Goal: Information Seeking & Learning: Check status

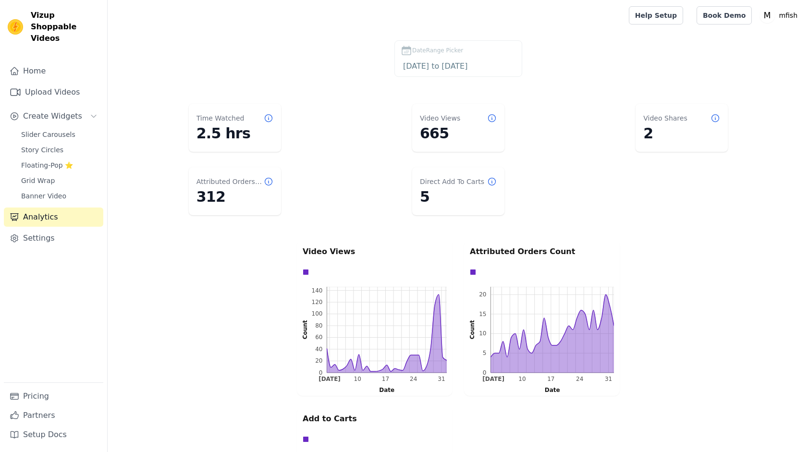
click at [369, 211] on dl "Time Watched 2.5 hrs Video Views 665 Video Shares 2 Attributed Orders Count 312…" at bounding box center [458, 159] width 663 height 119
click at [535, 109] on dl "Time Watched 2.5 hrs Video Views 665 Video Shares 2 Attributed Orders Count 312…" at bounding box center [458, 159] width 663 height 119
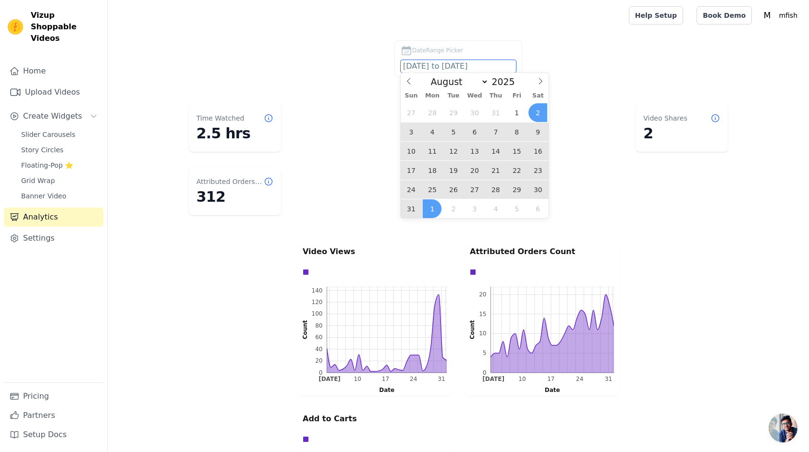
click at [427, 61] on input "2025-08-02 to 2025-09-01" at bounding box center [458, 66] width 115 height 12
click at [429, 188] on span "25" at bounding box center [432, 189] width 19 height 19
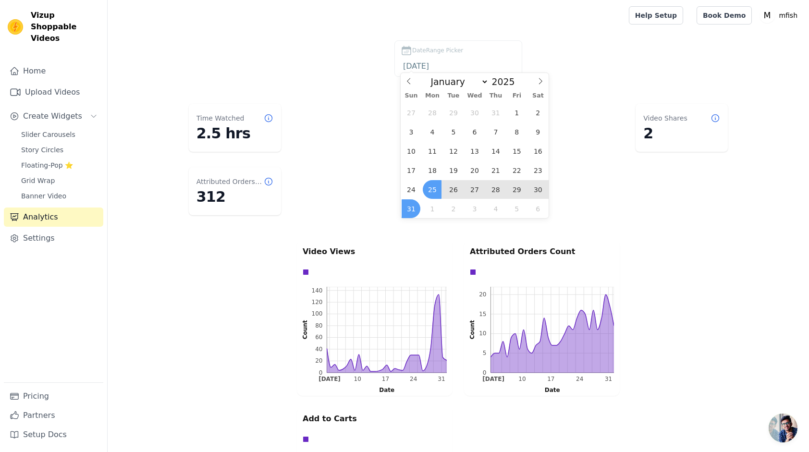
click at [416, 205] on span "31" at bounding box center [411, 208] width 19 height 19
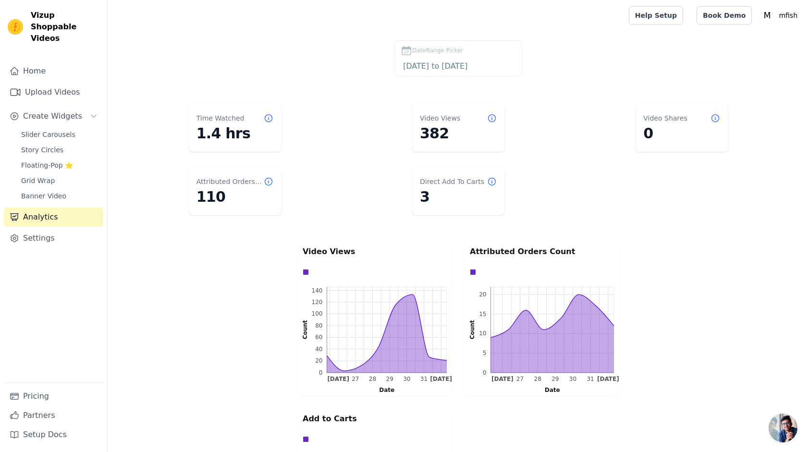
click at [437, 130] on dd "382" at bounding box center [458, 133] width 77 height 17
drag, startPoint x: 437, startPoint y: 130, endPoint x: 426, endPoint y: 135, distance: 12.7
click at [426, 135] on dd "382" at bounding box center [458, 133] width 77 height 17
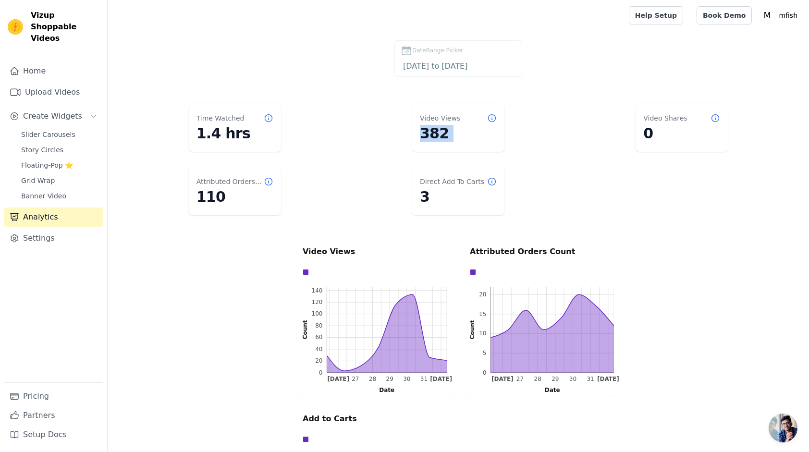
click at [379, 148] on dl "Time Watched 1.4 hrs Video Views 382 Video Shares 0 Attributed Orders Count 110…" at bounding box center [458, 159] width 663 height 119
click at [474, 60] on input "2025-08-25 to 2025-08-31" at bounding box center [458, 66] width 115 height 12
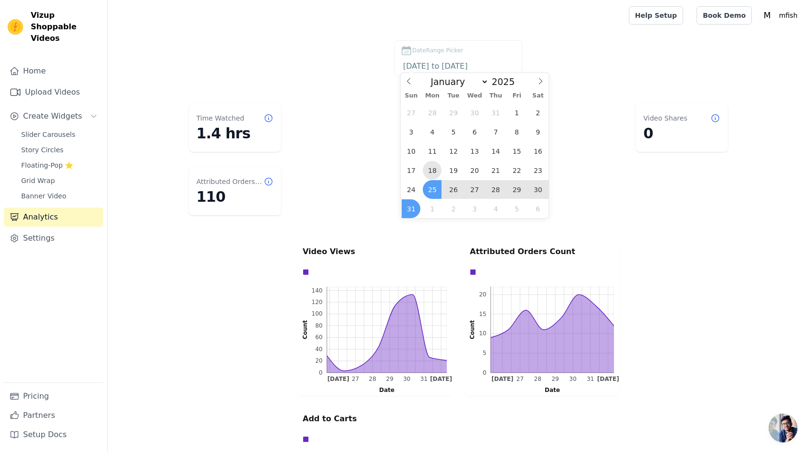
click at [433, 171] on span "18" at bounding box center [432, 170] width 19 height 19
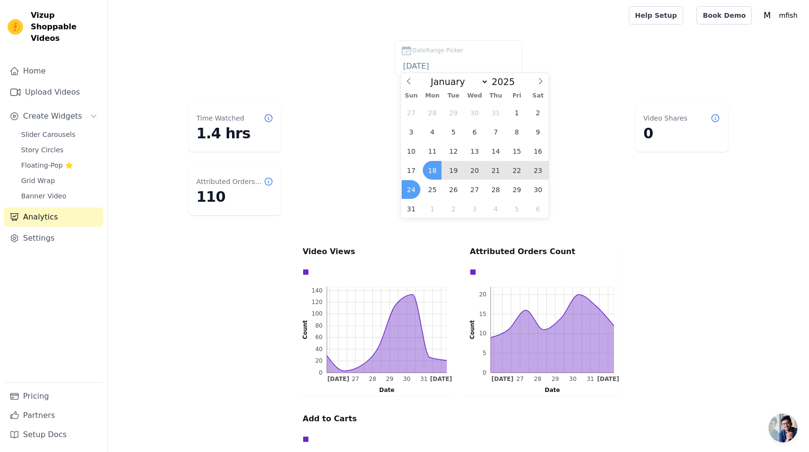
click at [411, 189] on span "24" at bounding box center [411, 189] width 19 height 19
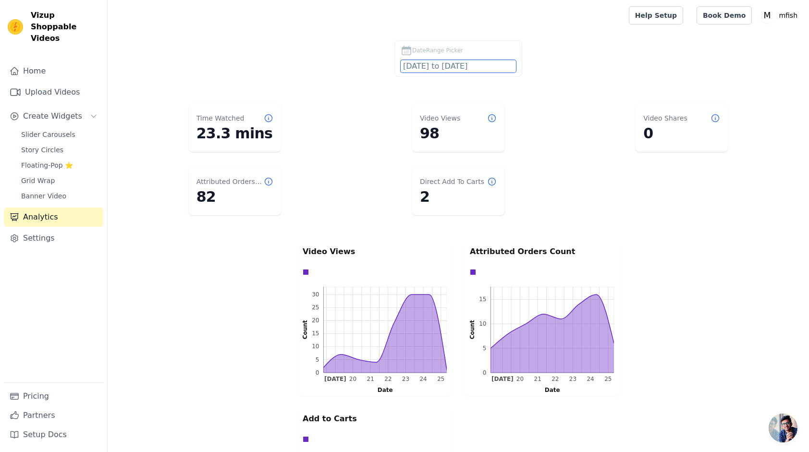
click at [444, 69] on input "2025-08-18 to 2025-08-24" at bounding box center [458, 66] width 115 height 12
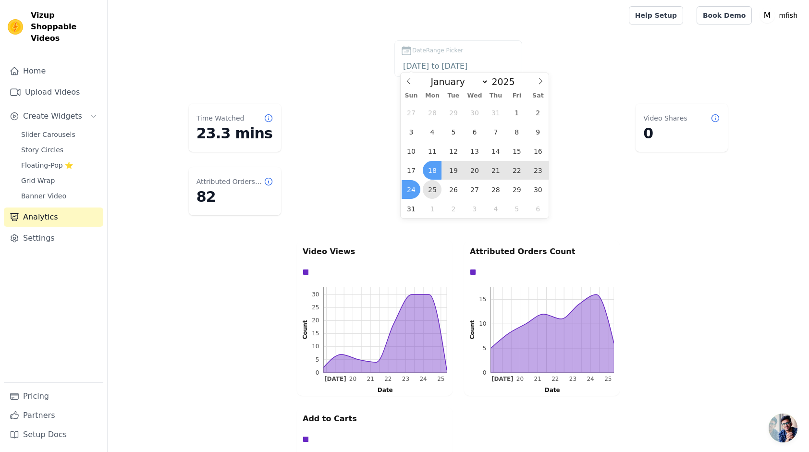
click at [434, 190] on span "25" at bounding box center [432, 189] width 19 height 19
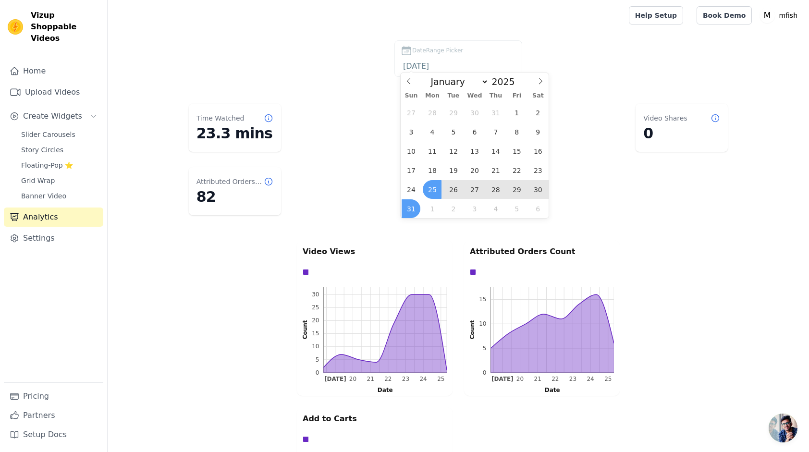
click at [412, 208] on span "31" at bounding box center [411, 208] width 19 height 19
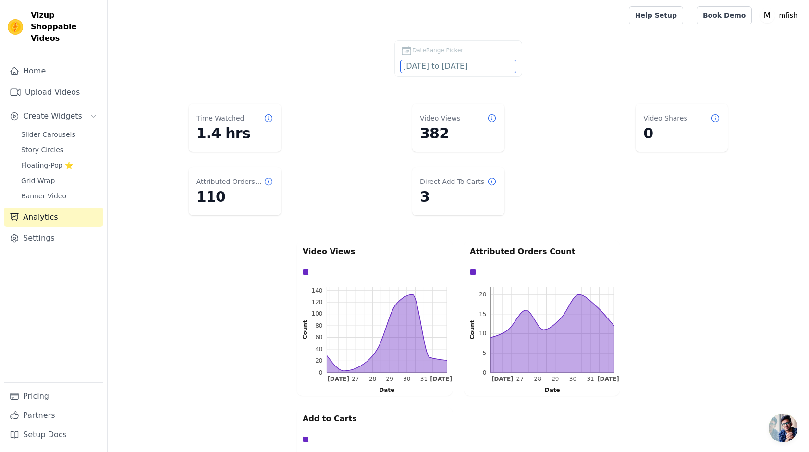
click at [460, 69] on input "2025-08-25 to 2025-08-31" at bounding box center [458, 66] width 115 height 12
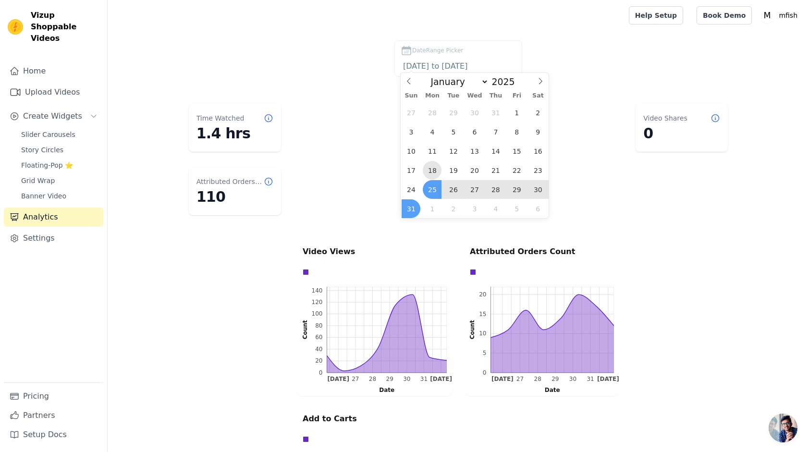
click at [436, 173] on span "18" at bounding box center [432, 170] width 19 height 19
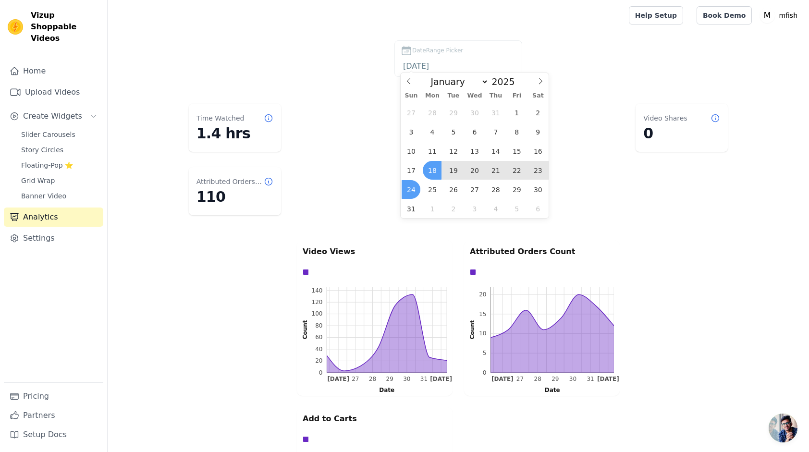
click at [407, 187] on span "24" at bounding box center [411, 189] width 19 height 19
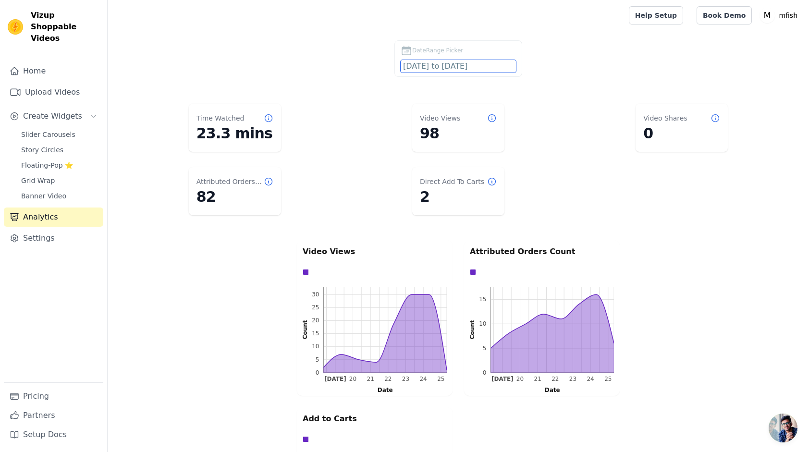
click at [430, 68] on input "2025-08-18 to 2025-08-24" at bounding box center [458, 66] width 115 height 12
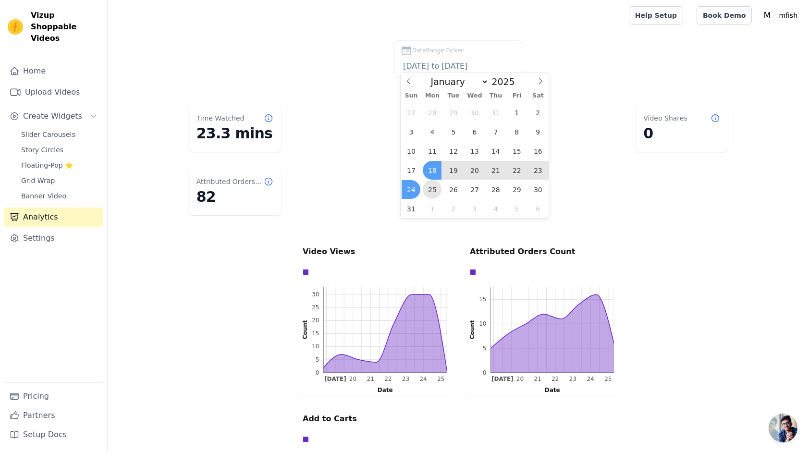
click at [439, 184] on span "25" at bounding box center [432, 189] width 19 height 19
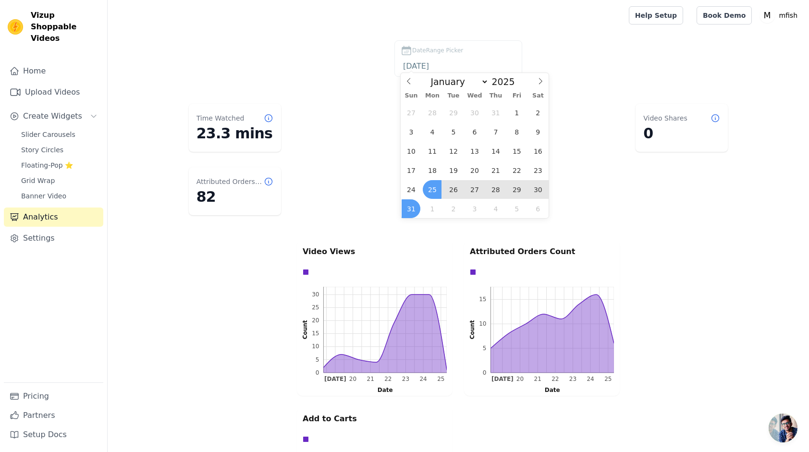
click at [412, 213] on span "31" at bounding box center [411, 208] width 19 height 19
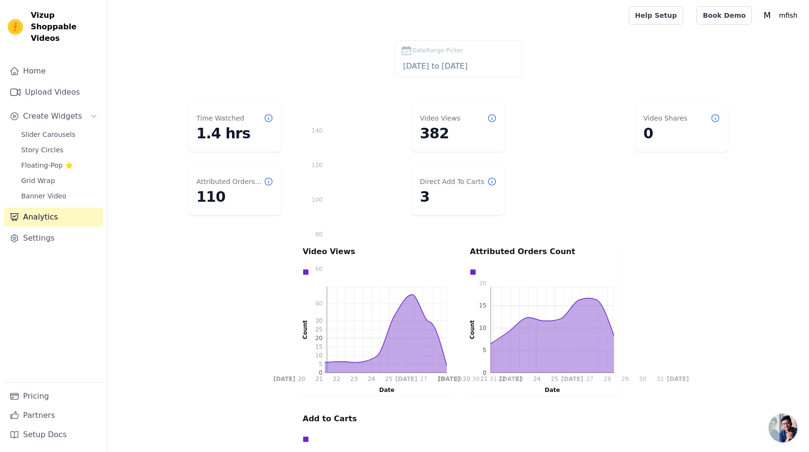
click at [546, 176] on dl "Time Watched 1.4 hrs Video Views 382 Video Shares 0 Attributed Orders Count 110…" at bounding box center [458, 159] width 663 height 119
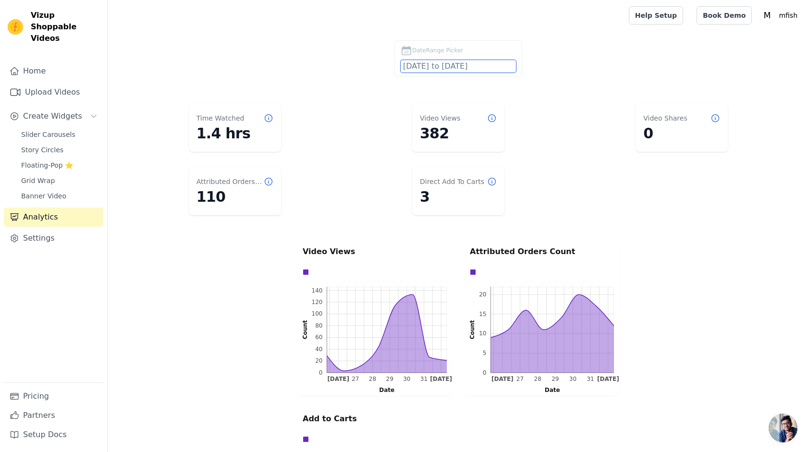
click at [435, 64] on input "2025-08-25 to 2025-08-31" at bounding box center [458, 66] width 115 height 12
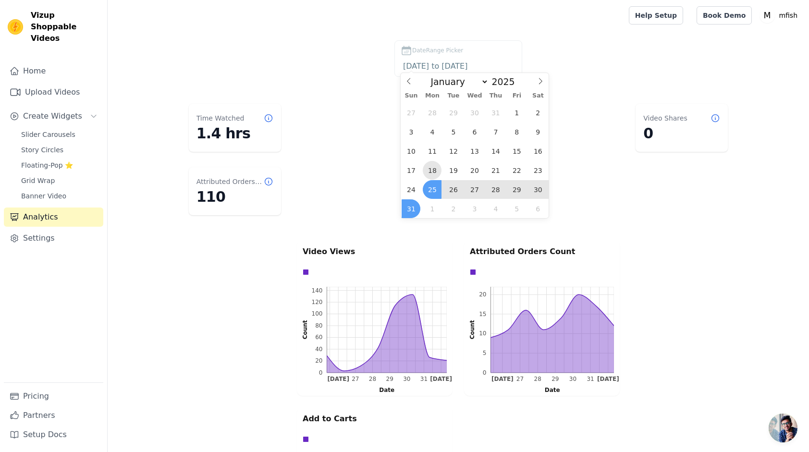
click at [436, 171] on span "18" at bounding box center [432, 170] width 19 height 19
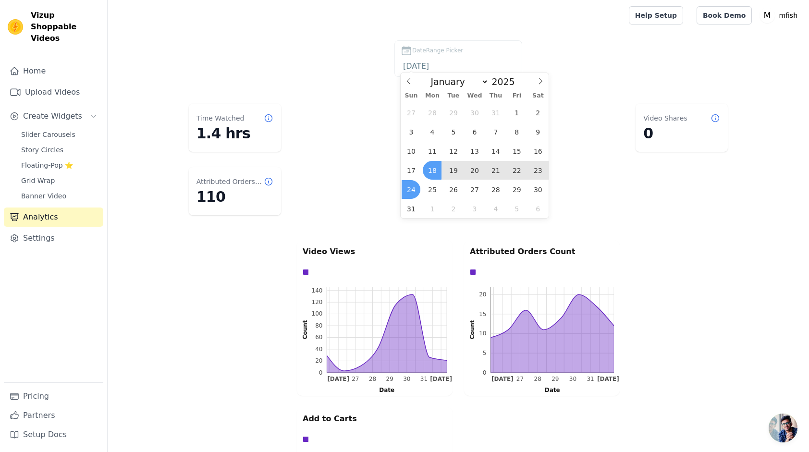
click at [415, 191] on span "24" at bounding box center [411, 189] width 19 height 19
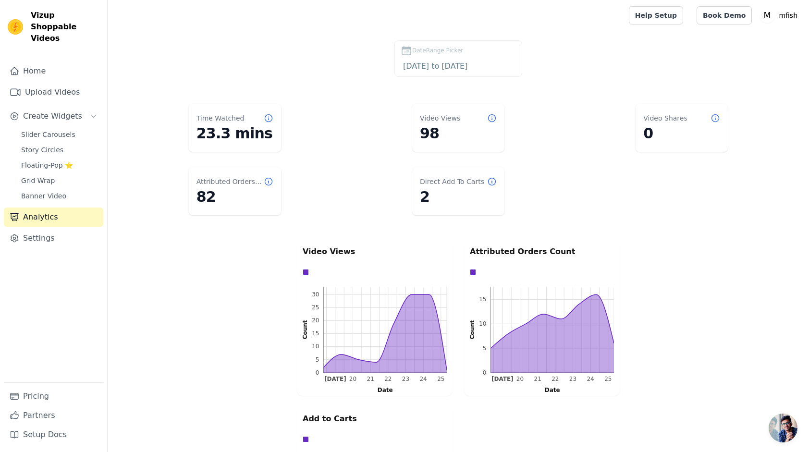
click at [421, 132] on dd "98" at bounding box center [458, 133] width 77 height 17
drag, startPoint x: 421, startPoint y: 132, endPoint x: 386, endPoint y: 138, distance: 35.6
click at [386, 138] on dl "Time Watched 23.3 mins Video Views 98 Video Shares 0 Attributed Orders Count 82…" at bounding box center [458, 159] width 663 height 119
click at [422, 61] on input "2025-08-18 to 2025-08-24" at bounding box center [458, 66] width 115 height 12
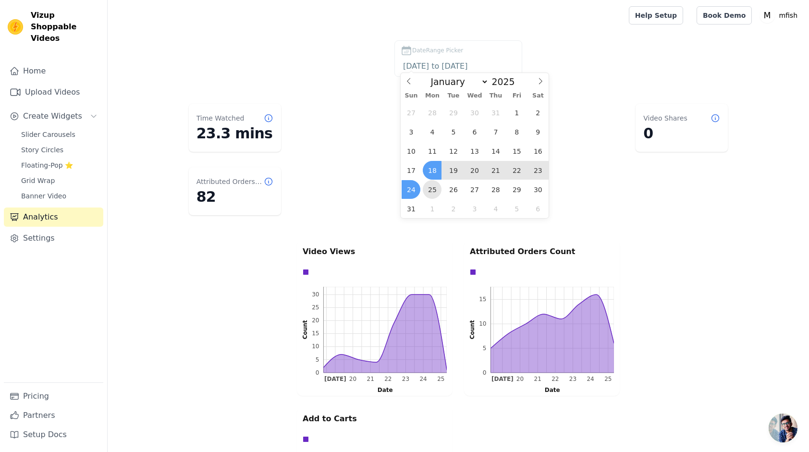
click at [433, 191] on span "25" at bounding box center [432, 189] width 19 height 19
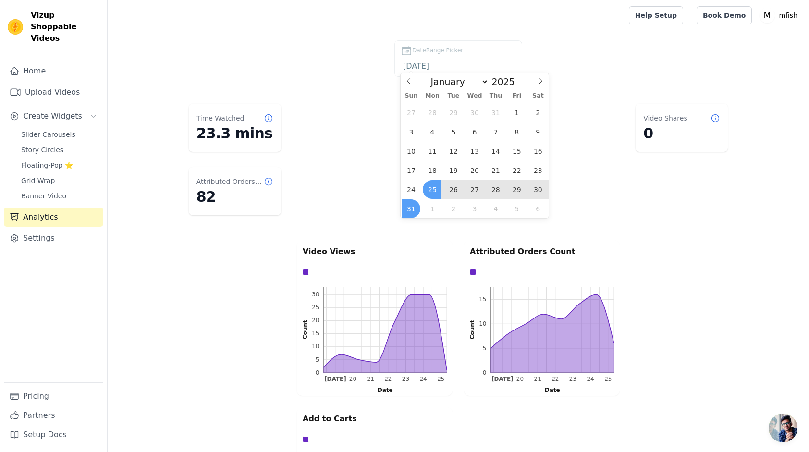
click at [411, 210] on span "31" at bounding box center [411, 208] width 19 height 19
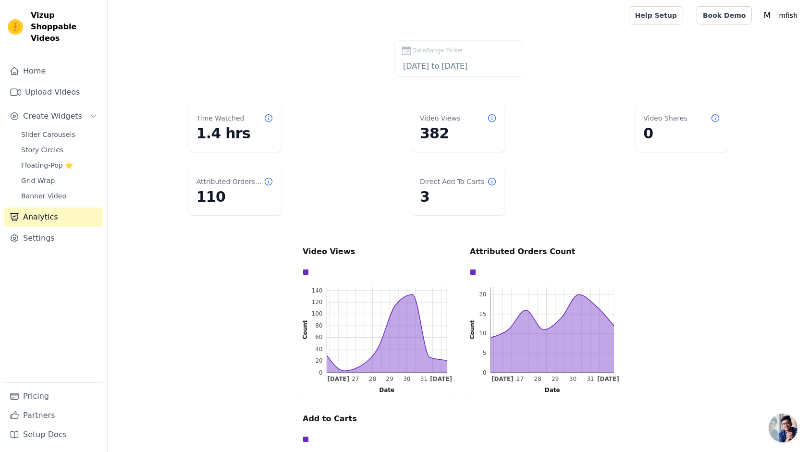
click at [430, 136] on dd "382" at bounding box center [458, 133] width 77 height 17
drag, startPoint x: 430, startPoint y: 136, endPoint x: 382, endPoint y: 149, distance: 49.7
click at [382, 149] on dl "Time Watched 1.4 hrs Video Views 382 Video Shares 0 Attributed Orders Count 110…" at bounding box center [458, 159] width 663 height 119
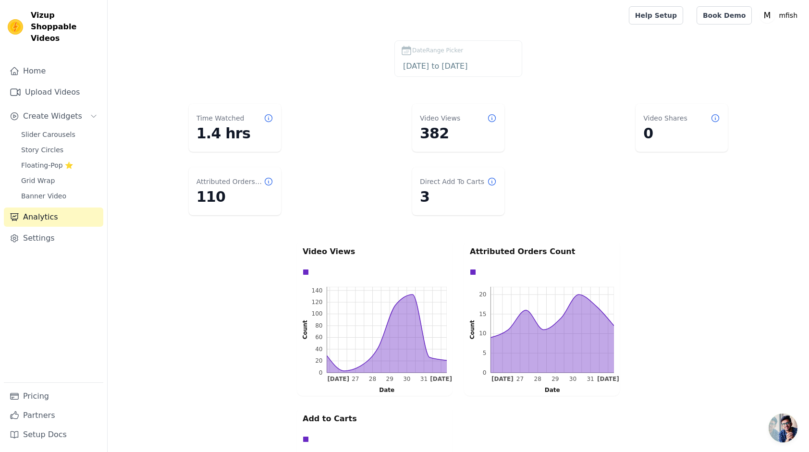
click at [353, 160] on dl "Time Watched 1.4 hrs Video Views 382 Video Shares 0 Attributed Orders Count 110…" at bounding box center [458, 159] width 663 height 119
click at [229, 137] on dd "1.4 hrs" at bounding box center [234, 133] width 77 height 17
drag, startPoint x: 229, startPoint y: 137, endPoint x: 189, endPoint y: 142, distance: 40.1
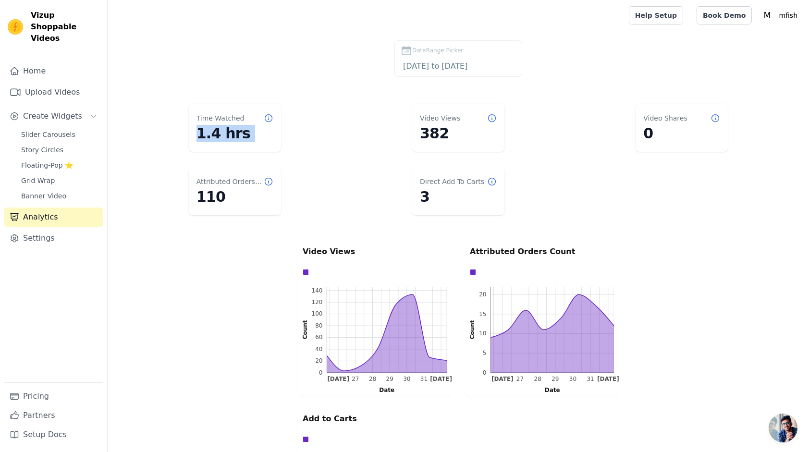
click at [189, 142] on div "Time Watched 1.4 hrs" at bounding box center [235, 128] width 92 height 48
click at [213, 137] on dd "1.4 hrs" at bounding box center [234, 133] width 77 height 17
click at [434, 200] on dd "3" at bounding box center [458, 196] width 77 height 17
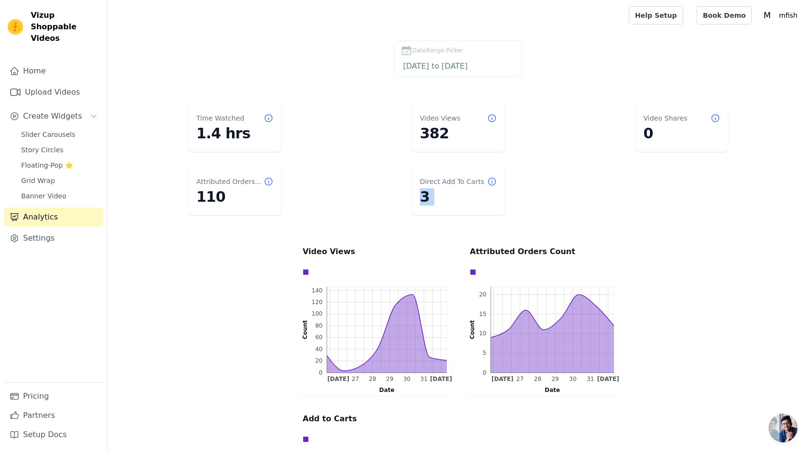
drag, startPoint x: 434, startPoint y: 200, endPoint x: 388, endPoint y: 187, distance: 47.9
click at [388, 187] on dl "Time Watched 1.4 hrs Video Views 382 Video Shares 0 Attributed Orders Count 110…" at bounding box center [458, 159] width 663 height 119
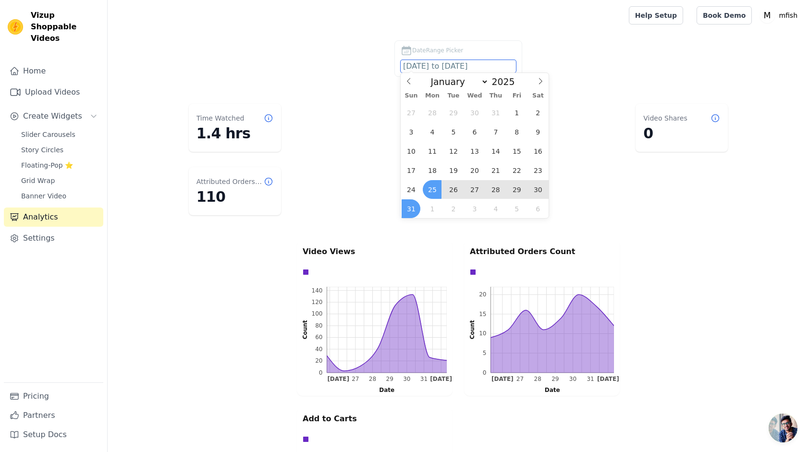
click at [429, 72] on body "Vizup Shoppable Videos Home Upload Videos Create Widgets Slider Carousels Story…" at bounding box center [404, 388] width 809 height 776
click at [434, 173] on span "18" at bounding box center [432, 170] width 19 height 19
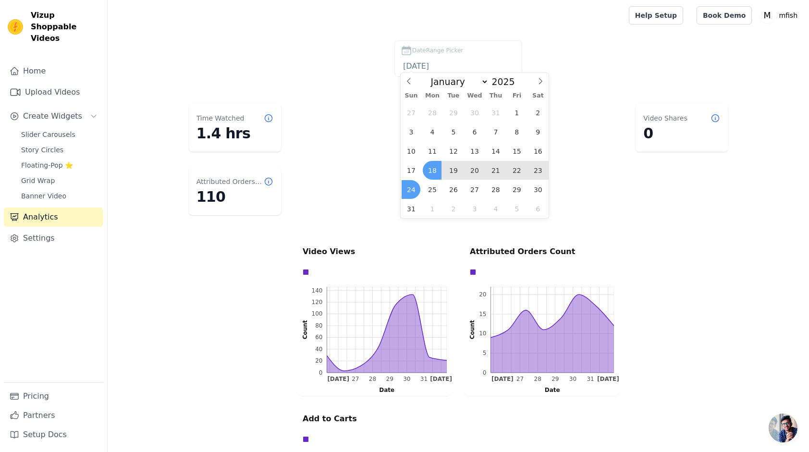
click at [413, 186] on span "24" at bounding box center [411, 189] width 19 height 19
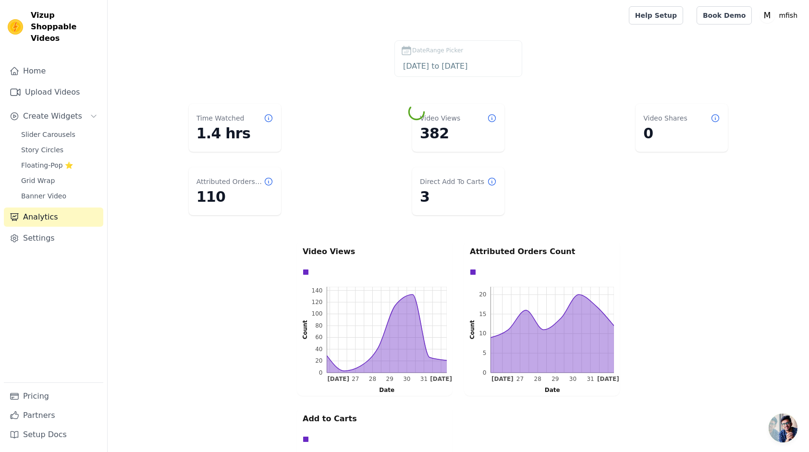
click at [594, 211] on dl "Time Watched 1.4 hrs Video Views 382 Video Shares 0 Attributed Orders Count 110…" at bounding box center [458, 159] width 663 height 119
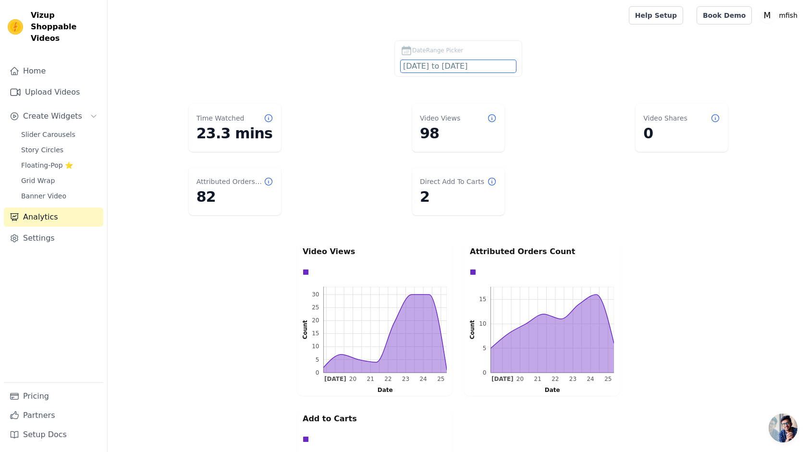
click at [439, 66] on input "2025-08-18 to 2025-08-24" at bounding box center [458, 66] width 115 height 12
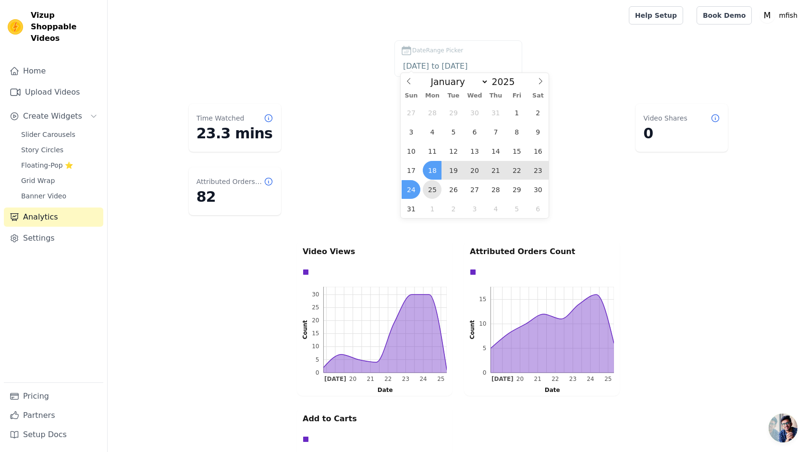
click at [429, 185] on span "25" at bounding box center [432, 189] width 19 height 19
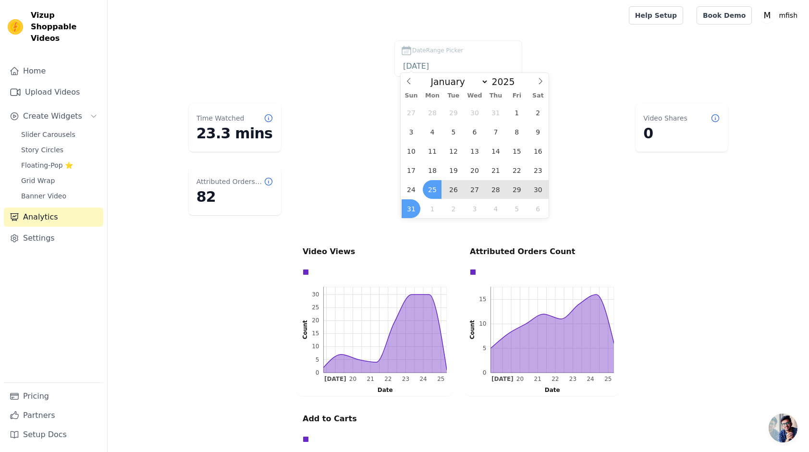
click at [413, 209] on span "31" at bounding box center [411, 208] width 19 height 19
type input "2025-08-25 to 2025-08-31"
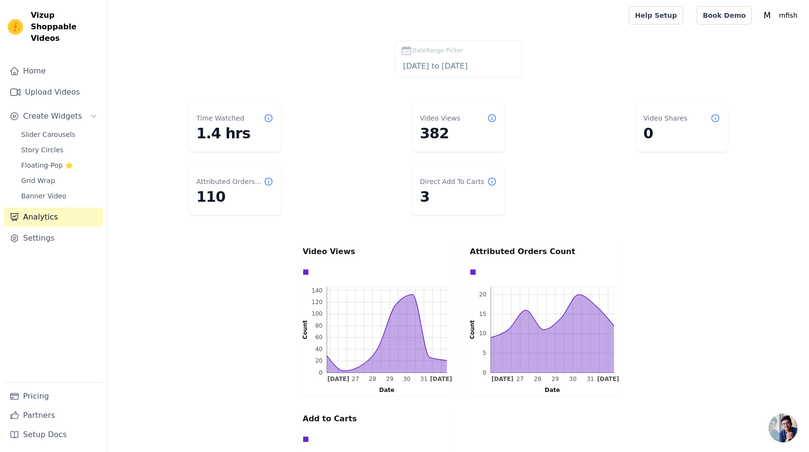
click at [420, 139] on dd "382" at bounding box center [458, 133] width 77 height 17
drag, startPoint x: 420, startPoint y: 139, endPoint x: 414, endPoint y: 135, distance: 7.3
click at [414, 135] on div "Video Views 382" at bounding box center [458, 128] width 92 height 48
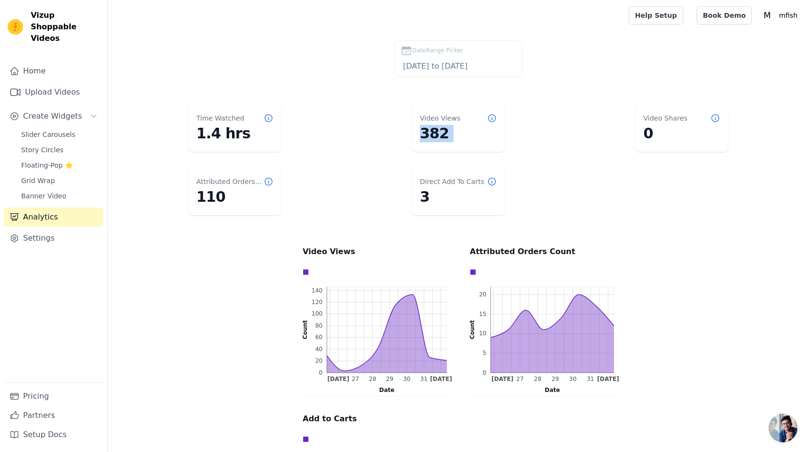
click at [384, 157] on dl "Time Watched 1.4 hrs Video Views 382 Video Shares 0 Attributed Orders Count 110…" at bounding box center [458, 159] width 663 height 119
click at [438, 138] on dd "382" at bounding box center [458, 133] width 77 height 17
click at [434, 138] on dd "382" at bounding box center [458, 133] width 77 height 17
click at [426, 138] on dd "382" at bounding box center [458, 133] width 77 height 17
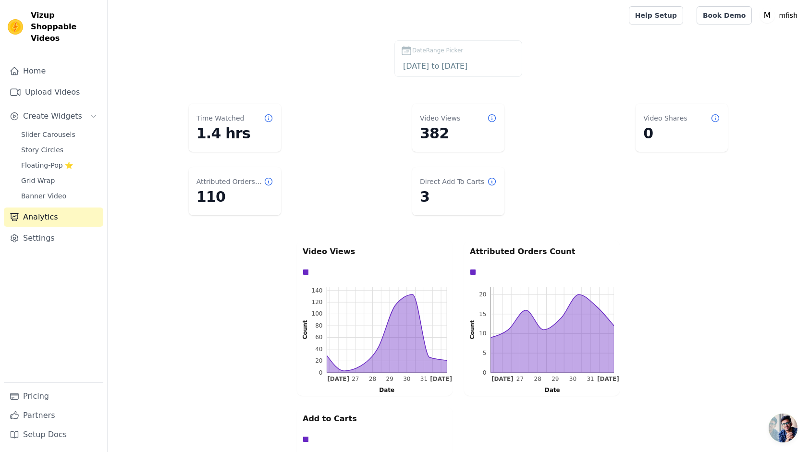
click at [424, 126] on dd "382" at bounding box center [458, 133] width 77 height 17
click at [468, 70] on body "Vizup Shoppable Videos Home Upload Videos Create Widgets Slider Carousels Story…" at bounding box center [404, 388] width 809 height 776
